Goal: Information Seeking & Learning: Learn about a topic

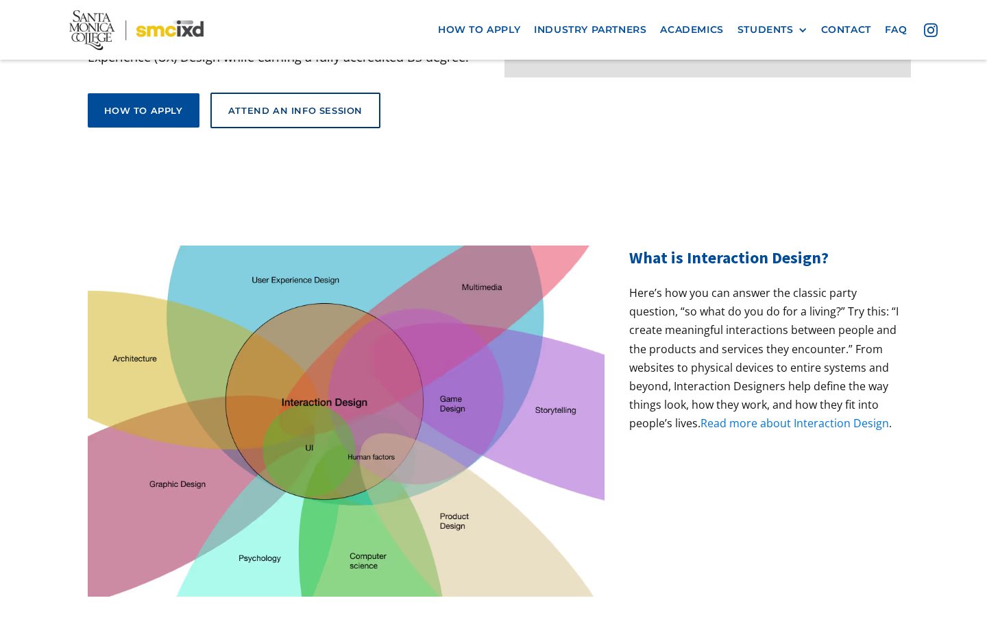
scroll to position [317, 0]
click at [731, 369] on p "Here’s how you can answer the classic party question, “so what do you do for a …" at bounding box center [764, 357] width 270 height 149
click at [732, 404] on div "What is Interaction Design? Here’s how you can answer the classic party questio…" at bounding box center [764, 420] width 270 height 351
click at [732, 415] on link "Read more about Interaction Design" at bounding box center [795, 422] width 189 height 15
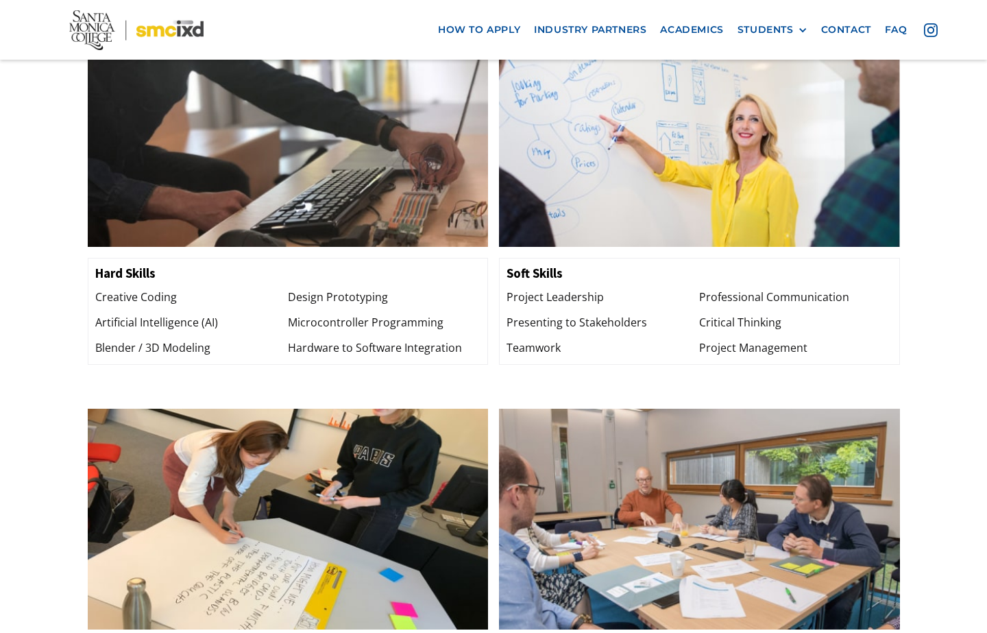
scroll to position [1427, 0]
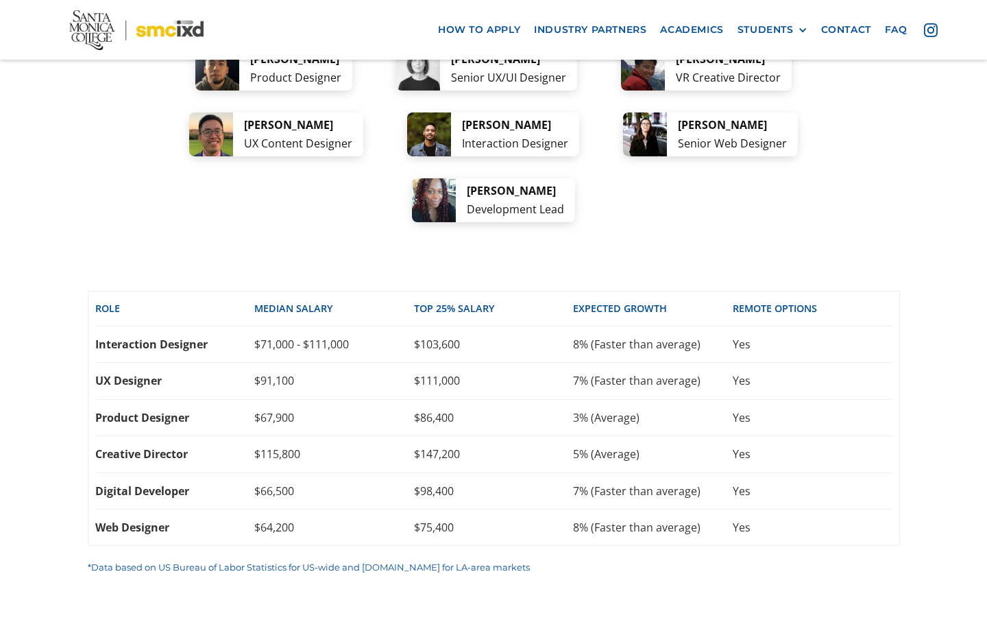
click at [494, 473] on div "Digital Developer $66,500 $98,400 7% (Faster than average) Yes" at bounding box center [493, 491] width 797 height 36
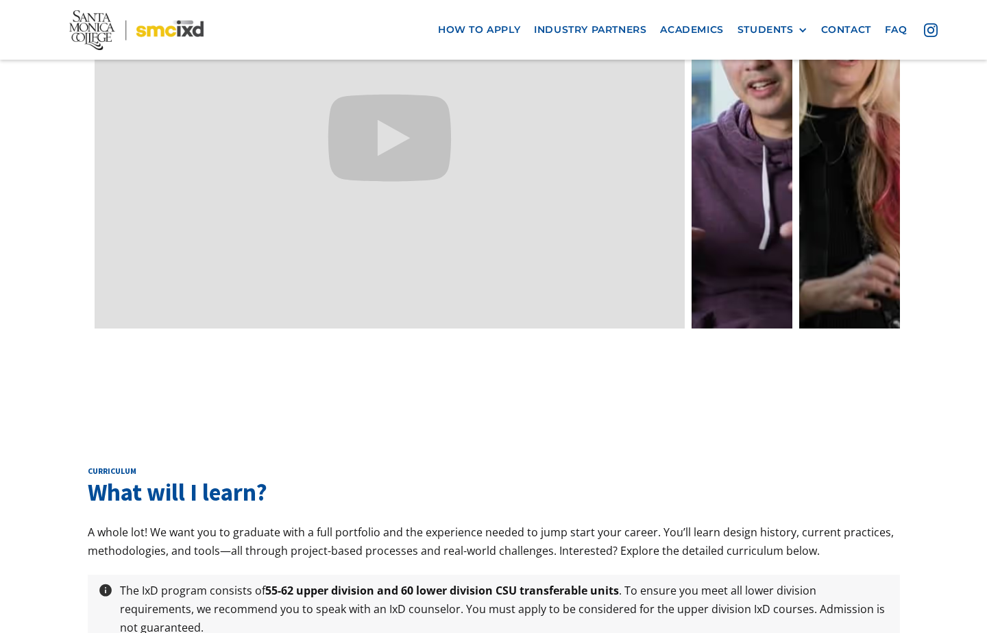
scroll to position [4294, 0]
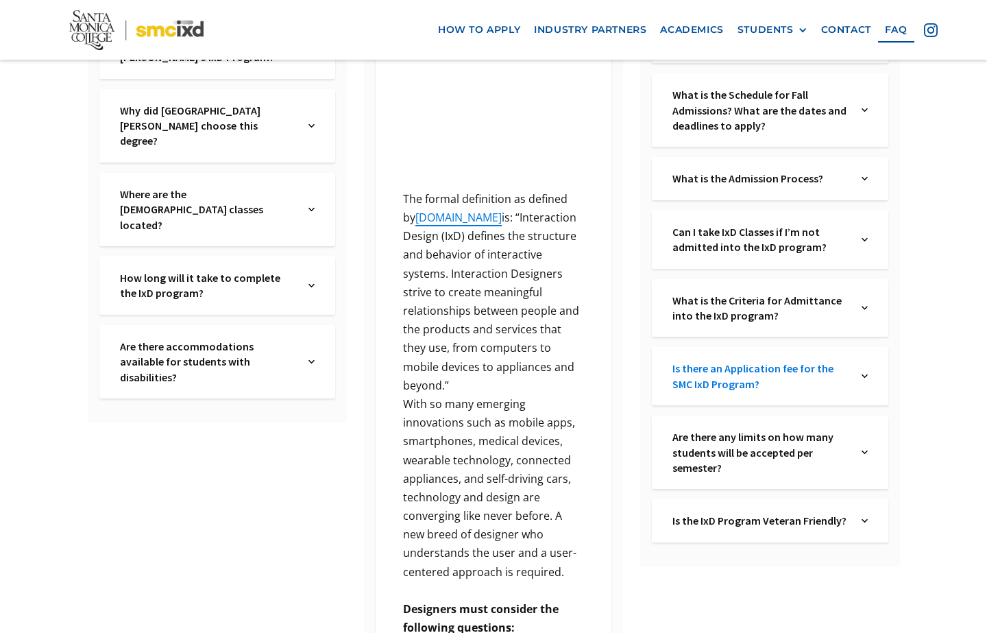
scroll to position [407, 0]
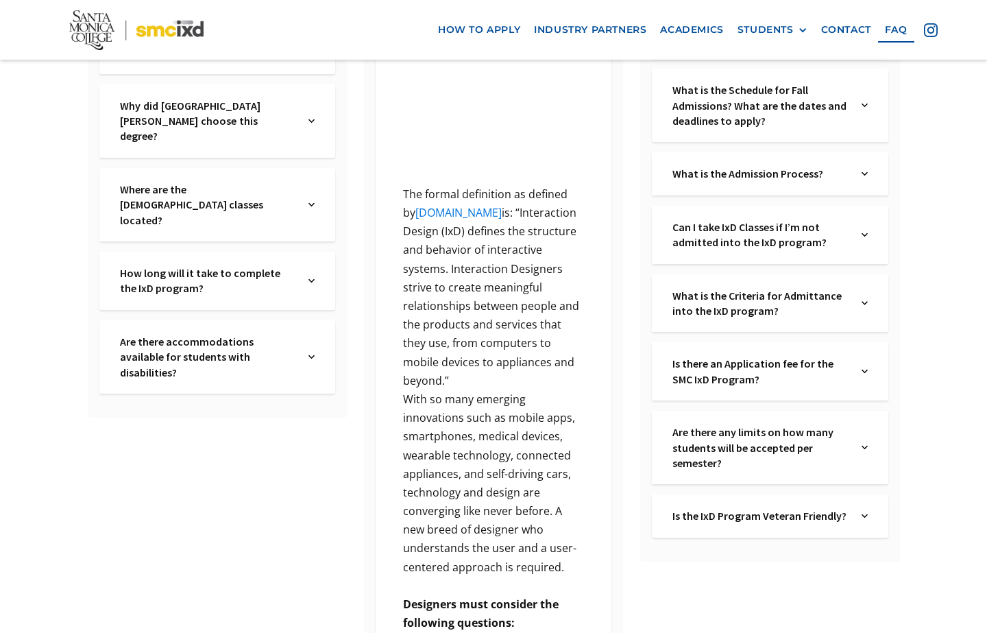
click at [434, 217] on link "ixda.org" at bounding box center [458, 212] width 86 height 15
click at [698, 182] on div "What is the Admission Process? Text Link" at bounding box center [770, 173] width 236 height 43
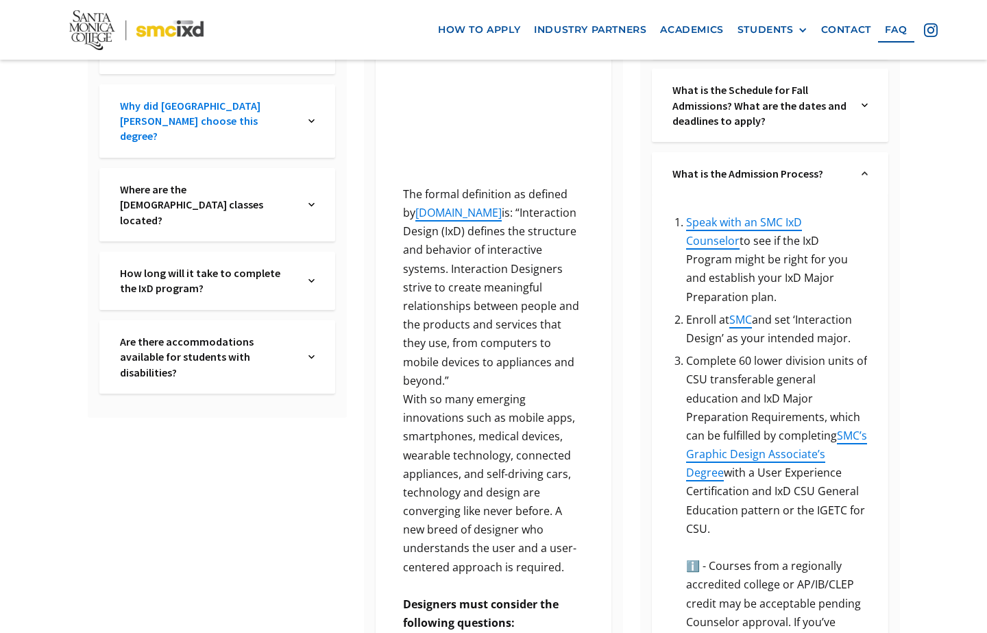
click at [241, 112] on link "Why did Santa Monica College choose this degree?" at bounding box center [208, 121] width 176 height 46
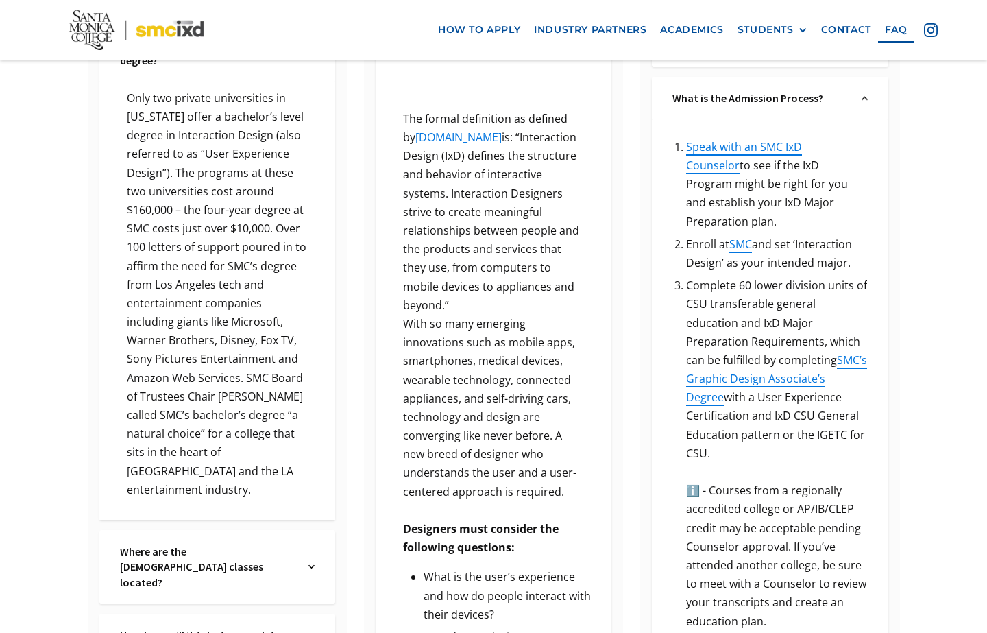
scroll to position [553, 0]
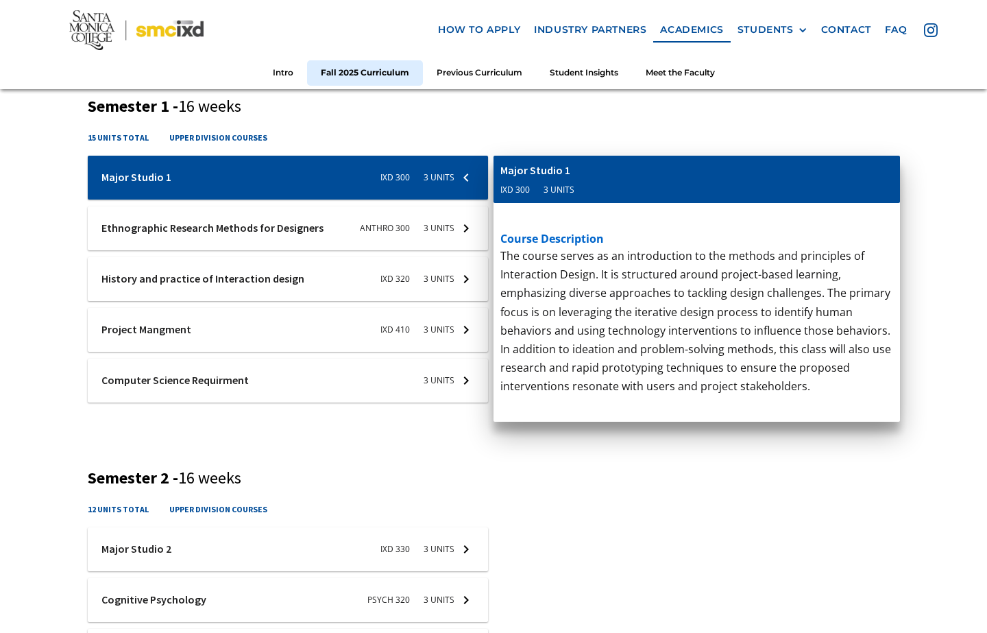
scroll to position [514, 0]
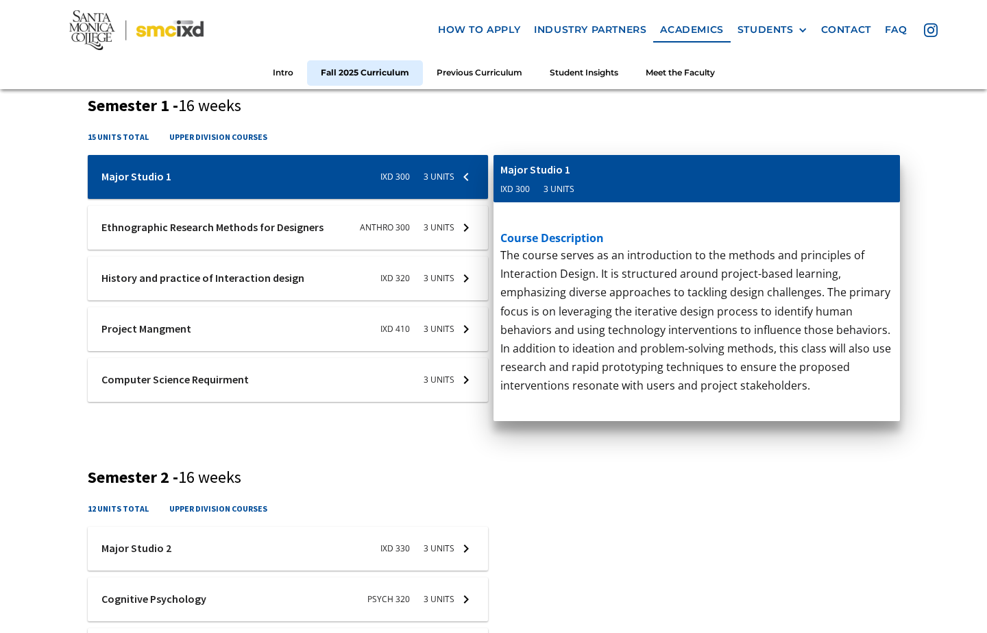
click at [338, 217] on div at bounding box center [288, 228] width 401 height 44
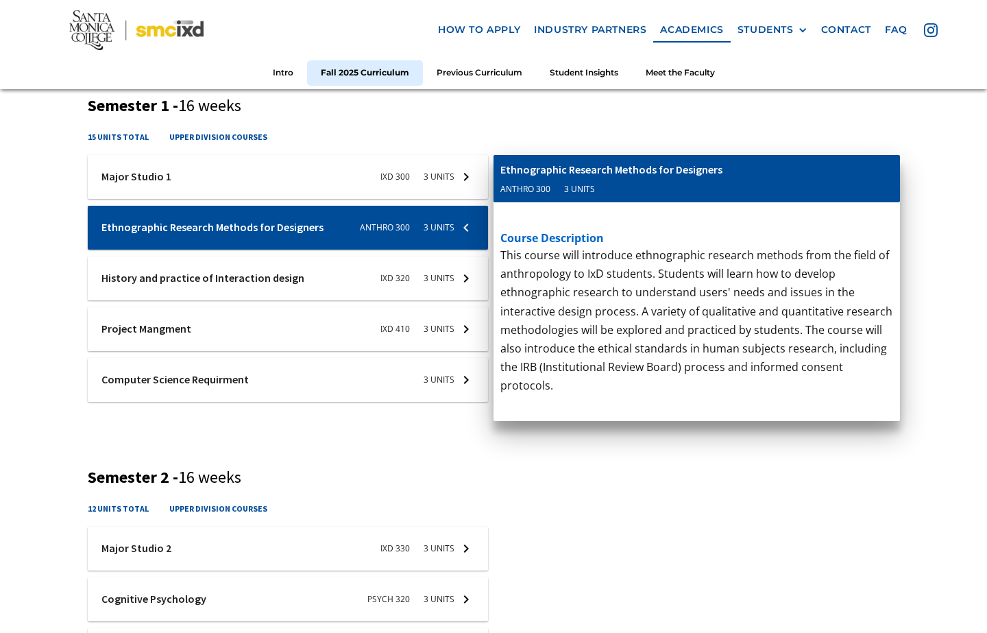
click at [278, 282] on div at bounding box center [288, 278] width 401 height 44
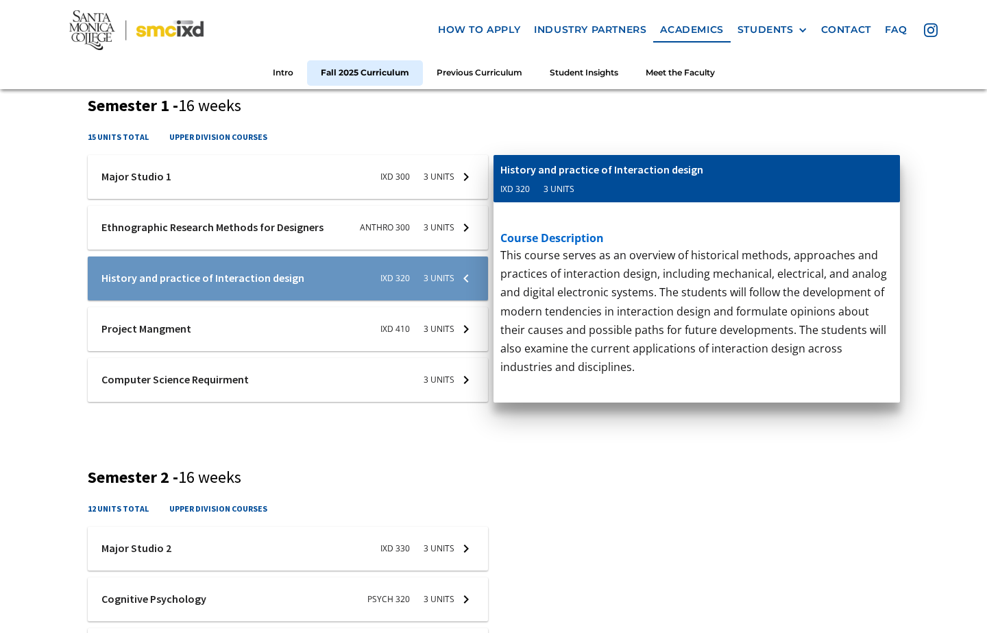
click at [278, 310] on div at bounding box center [288, 329] width 401 height 44
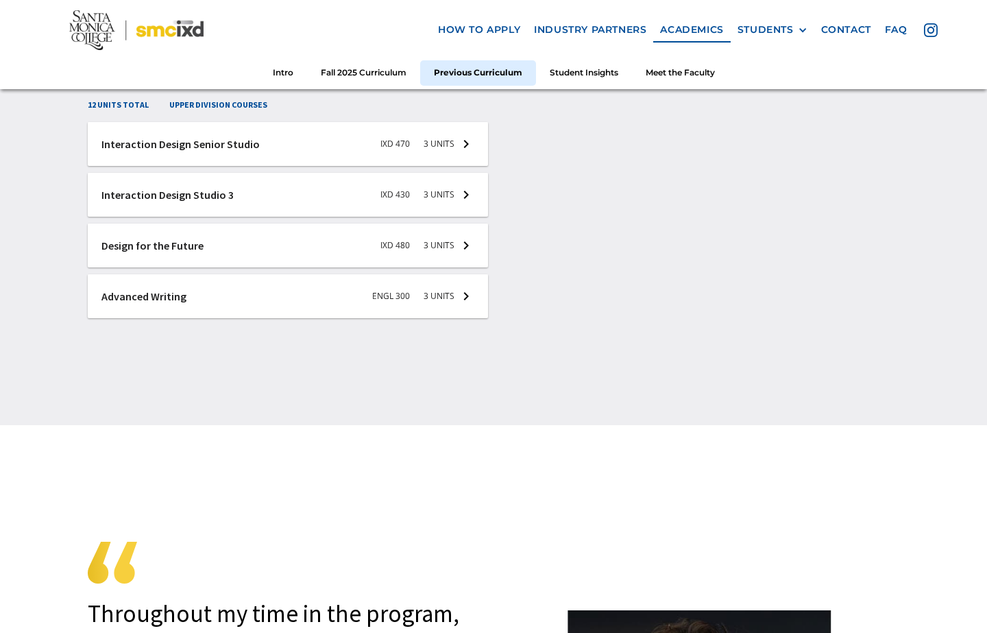
scroll to position [3612, 0]
